Goal: Use online tool/utility: Use online tool/utility

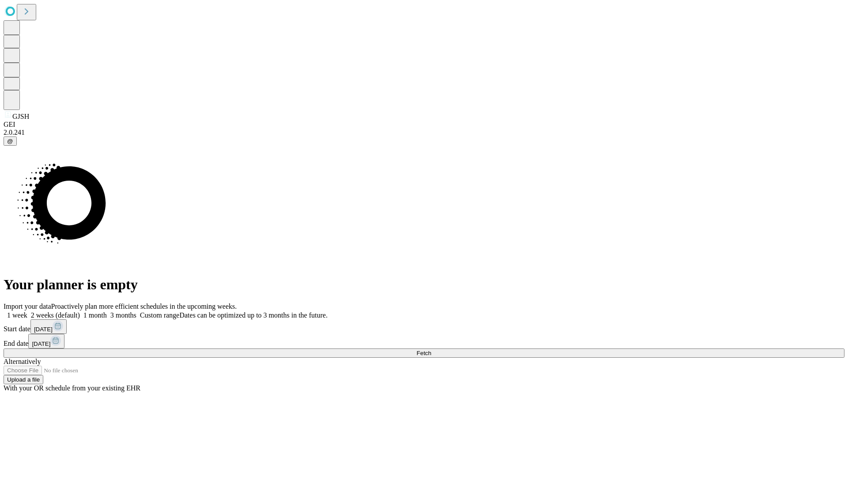
click at [431, 350] on span "Fetch" at bounding box center [423, 353] width 15 height 7
